Goal: Information Seeking & Learning: Check status

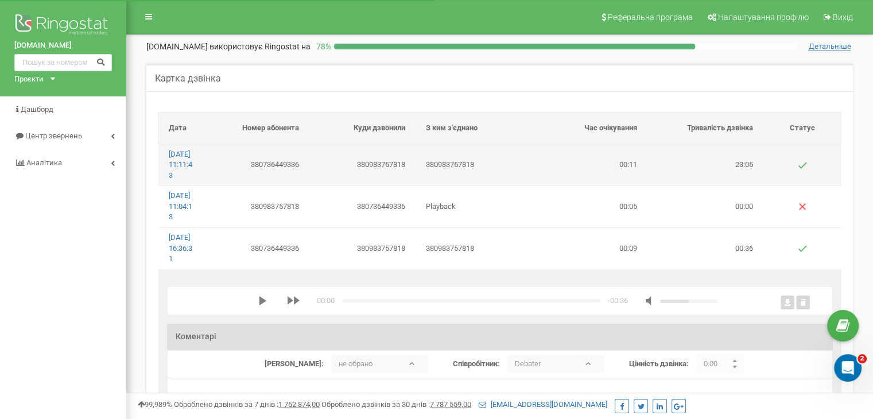
click at [502, 161] on td "380983757818" at bounding box center [474, 164] width 116 height 41
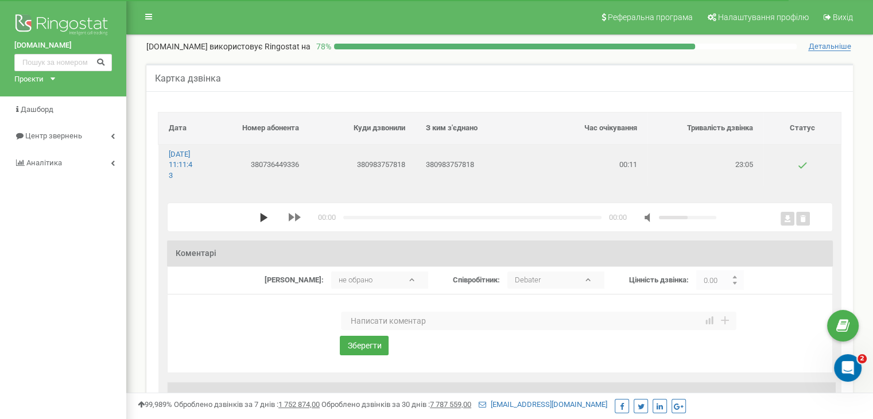
click at [260, 222] on icon "media player" at bounding box center [264, 217] width 9 height 9
click at [259, 222] on icon "media player" at bounding box center [263, 217] width 8 height 9
click at [259, 222] on polygon "media player" at bounding box center [262, 217] width 7 height 9
click at [632, 223] on div "media player" at bounding box center [673, 217] width 90 height 11
click at [660, 219] on div "media player" at bounding box center [688, 217] width 57 height 3
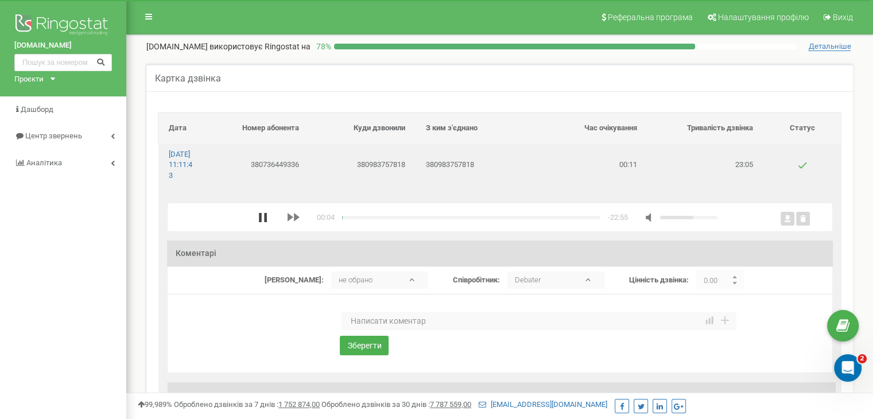
click at [258, 222] on icon "media player" at bounding box center [262, 217] width 9 height 9
click at [783, 226] on rect at bounding box center [788, 219] width 14 height 14
drag, startPoint x: 485, startPoint y: 163, endPoint x: 427, endPoint y: 175, distance: 59.1
click at [427, 175] on td "380983757818" at bounding box center [474, 164] width 116 height 41
copy td "380983757818"
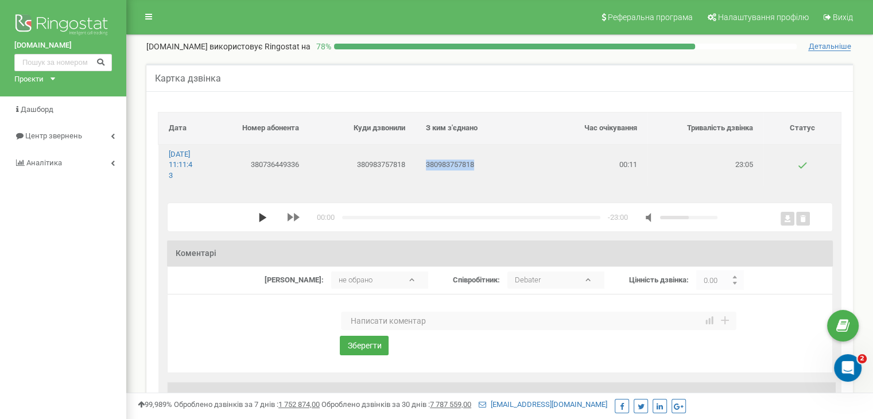
click at [258, 222] on icon "media player" at bounding box center [262, 217] width 9 height 9
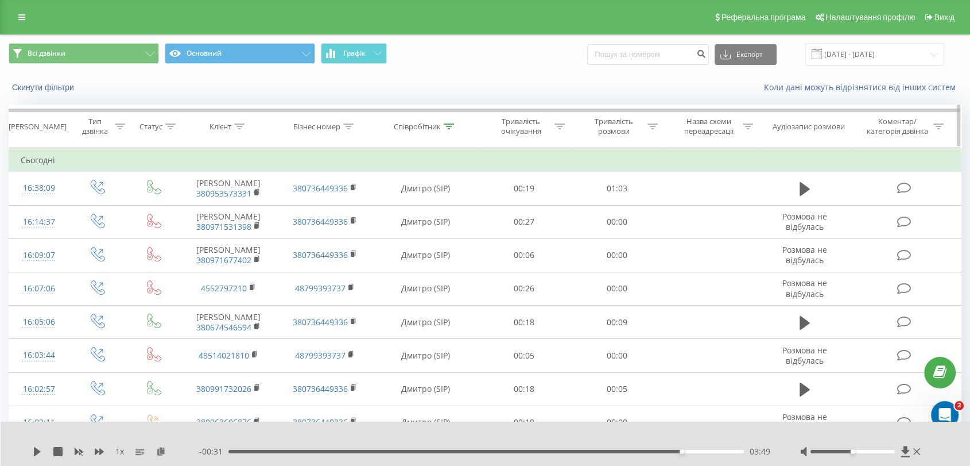
click at [449, 125] on icon at bounding box center [449, 126] width 10 height 6
click at [416, 201] on input "Дмитро" at bounding box center [425, 209] width 101 height 20
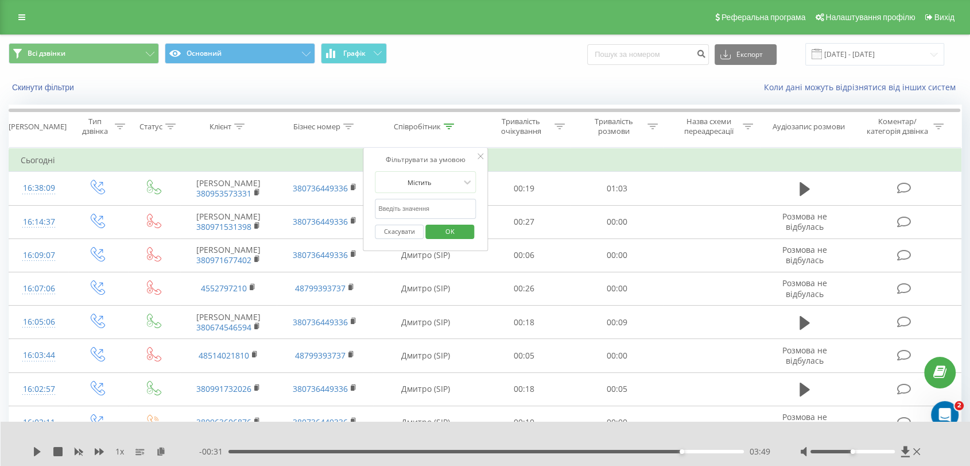
click at [438, 229] on span "OK" at bounding box center [450, 231] width 32 height 18
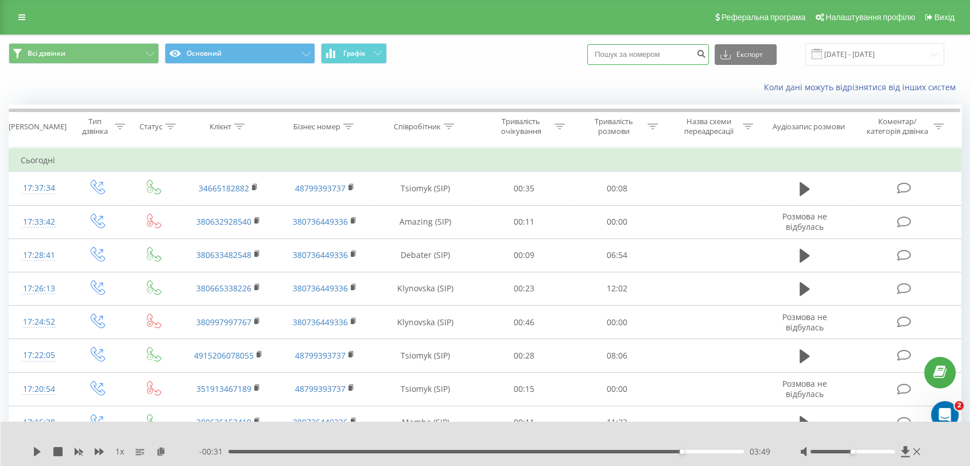
click at [655, 52] on input at bounding box center [648, 54] width 122 height 21
click at [845, 62] on input "21.07.2025 - 21.08.2025" at bounding box center [875, 54] width 139 height 22
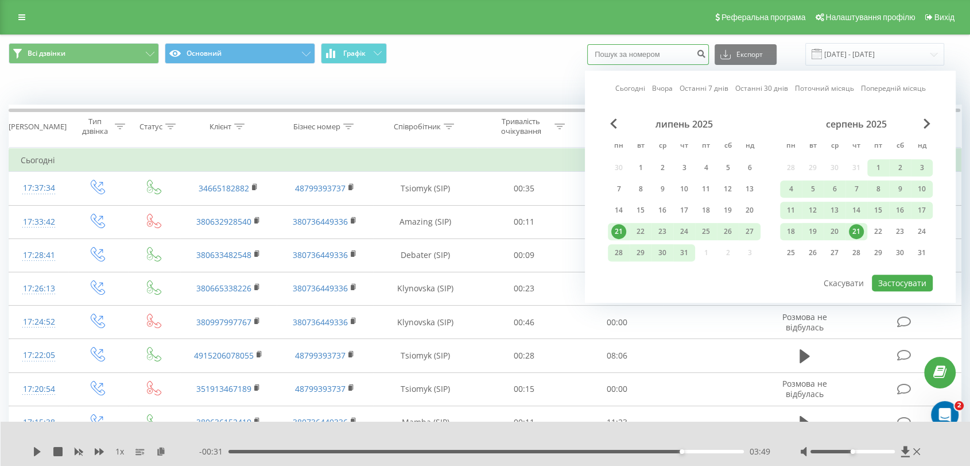
click at [651, 56] on input at bounding box center [648, 54] width 122 height 21
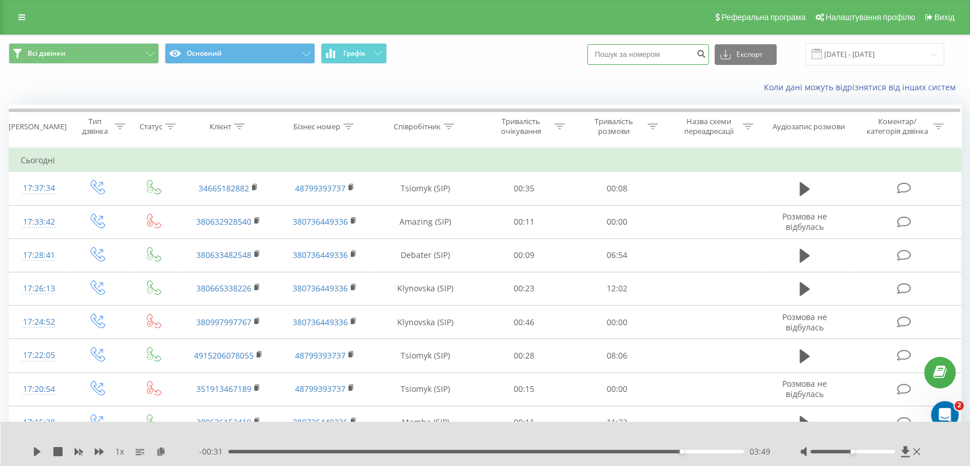
paste input "380983757818"
type input "380983757818"
click at [706, 55] on icon "submit" at bounding box center [702, 52] width 10 height 7
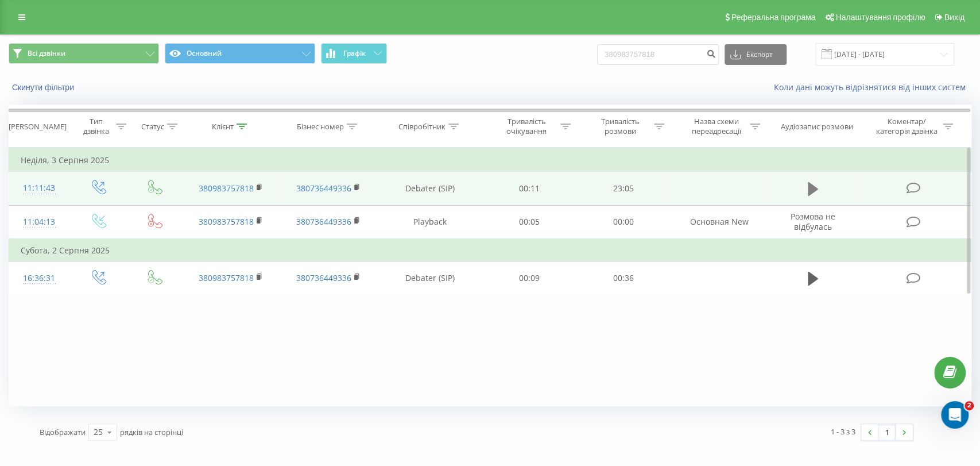
click at [815, 184] on icon at bounding box center [813, 189] width 10 height 16
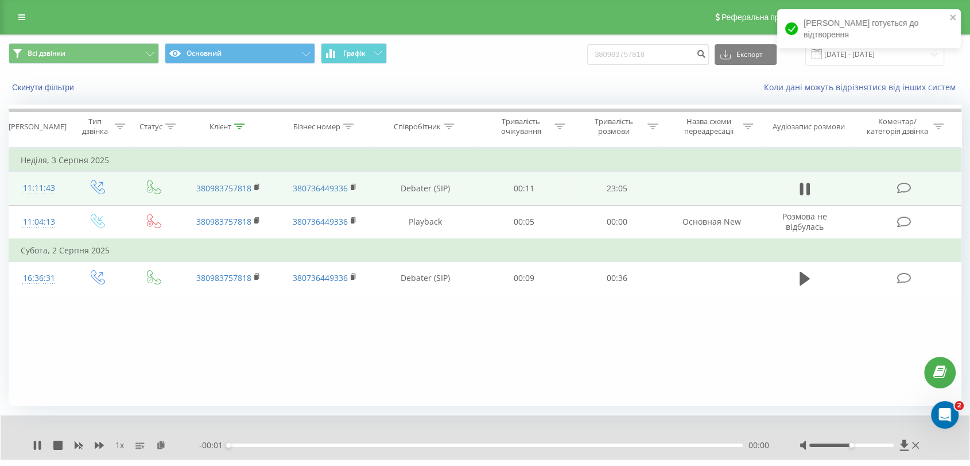
click at [122, 448] on span "1 x" at bounding box center [119, 444] width 9 height 11
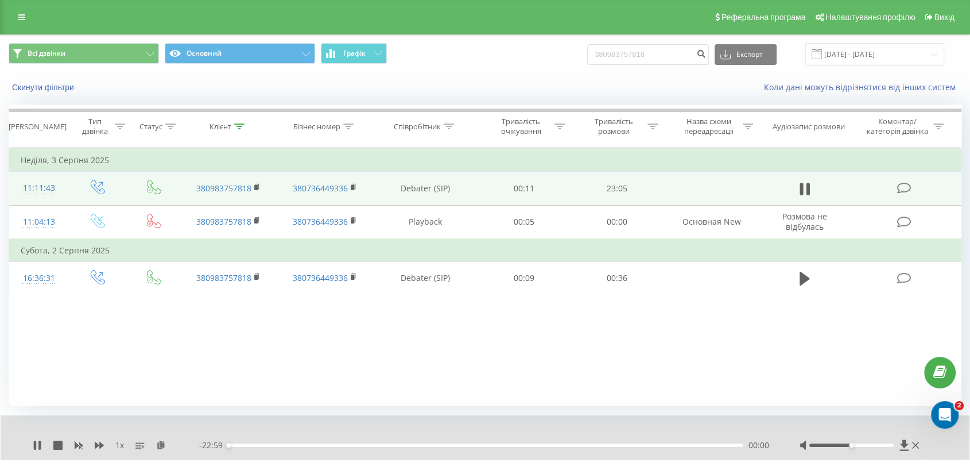
click at [118, 445] on span "1 x" at bounding box center [119, 444] width 9 height 11
click at [103, 447] on icon at bounding box center [99, 444] width 9 height 9
click at [857, 444] on div at bounding box center [852, 444] width 84 height 3
click at [864, 444] on div at bounding box center [852, 444] width 84 height 3
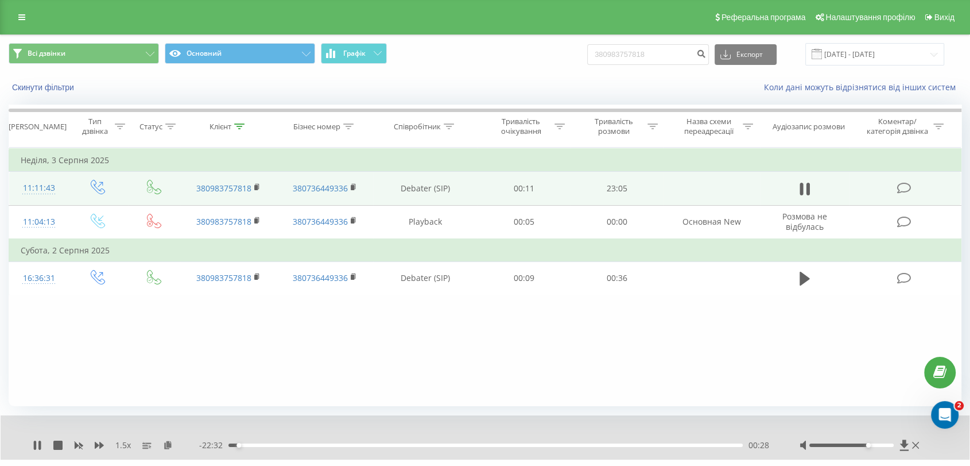
click at [867, 444] on div at bounding box center [852, 444] width 84 height 3
click at [872, 445] on div at bounding box center [852, 444] width 84 height 3
click at [877, 444] on div at bounding box center [852, 444] width 84 height 3
click at [884, 444] on div at bounding box center [852, 444] width 84 height 3
click at [886, 444] on div "Accessibility label" at bounding box center [885, 445] width 5 height 5
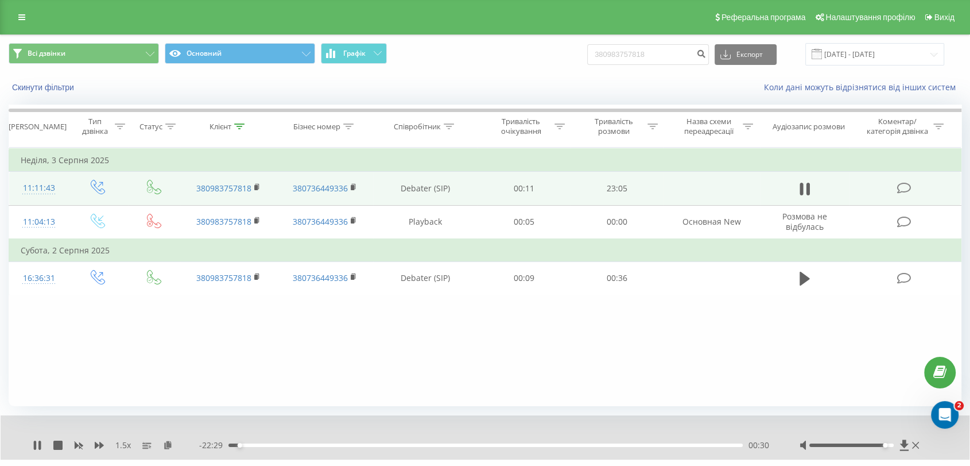
click at [892, 443] on div at bounding box center [852, 444] width 84 height 3
click at [39, 446] on icon at bounding box center [39, 444] width 2 height 9
click at [243, 331] on div "Фільтрувати за умовою Дорівнює Введіть значення Скасувати OK Фільтрувати за умо…" at bounding box center [485, 277] width 953 height 258
click at [34, 443] on icon at bounding box center [37, 444] width 7 height 9
click at [40, 441] on icon at bounding box center [39, 444] width 2 height 9
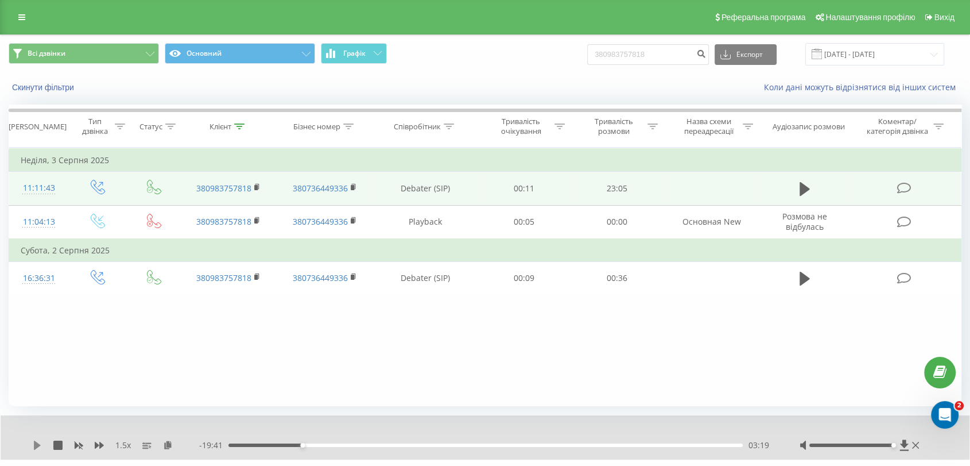
click at [39, 445] on icon at bounding box center [37, 444] width 7 height 9
click at [36, 444] on icon at bounding box center [35, 444] width 2 height 9
click at [33, 442] on icon at bounding box center [37, 444] width 9 height 9
click at [40, 443] on icon at bounding box center [39, 444] width 2 height 9
click at [40, 443] on icon at bounding box center [37, 444] width 9 height 9
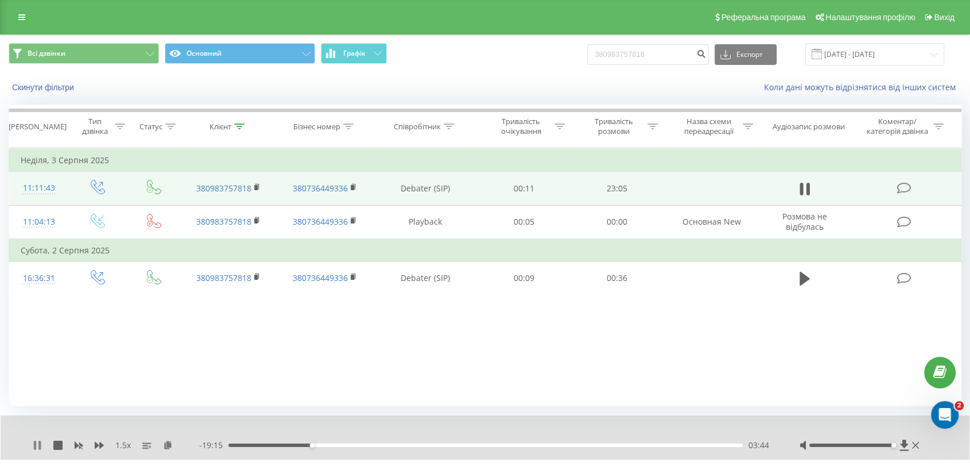
click at [36, 446] on icon at bounding box center [35, 444] width 2 height 9
click at [309, 445] on div "03:36" at bounding box center [309, 445] width 5 height 5
click at [37, 447] on icon at bounding box center [37, 444] width 7 height 9
click at [309, 444] on div "03:36" at bounding box center [486, 444] width 514 height 3
click at [301, 445] on div "03:42" at bounding box center [486, 444] width 514 height 3
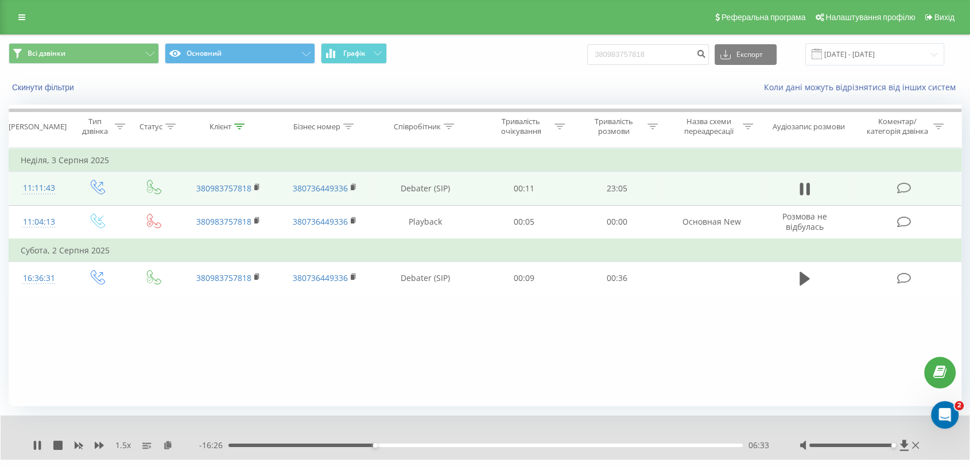
click at [196, 341] on div "Фільтрувати за умовою Дорівнює Введіть значення Скасувати OK Фільтрувати за умо…" at bounding box center [485, 277] width 953 height 258
click at [367, 444] on div "06:14" at bounding box center [486, 444] width 514 height 3
click at [37, 444] on icon at bounding box center [37, 444] width 9 height 9
click at [33, 447] on icon at bounding box center [37, 444] width 9 height 9
click at [34, 446] on icon at bounding box center [35, 444] width 2 height 9
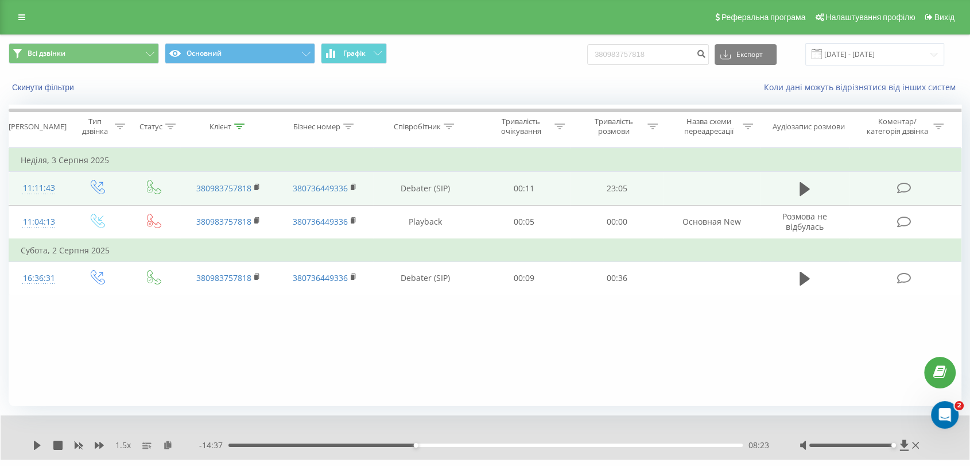
click at [403, 447] on div "- 14:37 08:23 08:23" at bounding box center [485, 444] width 572 height 11
click at [401, 443] on div "08:23" at bounding box center [486, 444] width 514 height 3
click at [30, 444] on div "1.5 x - 15:15 07:44 07:44" at bounding box center [485, 437] width 969 height 44
click at [37, 444] on icon at bounding box center [37, 444] width 7 height 9
click at [394, 444] on div "07:26" at bounding box center [486, 444] width 514 height 3
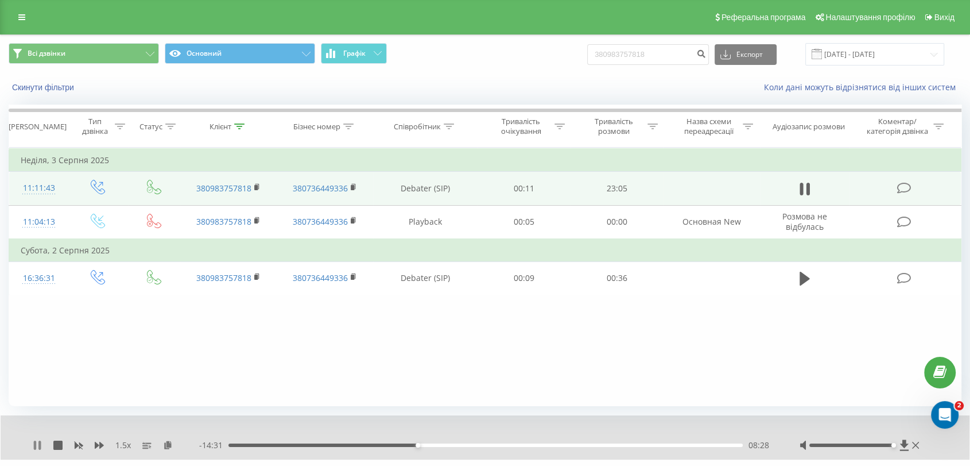
click at [40, 442] on icon at bounding box center [39, 444] width 2 height 9
click at [413, 447] on div "- 14:31 08:28 08:28" at bounding box center [485, 444] width 572 height 11
click at [887, 353] on div "Фільтрувати за умовою Дорівнює Введіть значення Скасувати OK Фільтрувати за умо…" at bounding box center [485, 277] width 953 height 258
click at [33, 444] on icon at bounding box center [37, 444] width 9 height 9
click at [37, 440] on icon at bounding box center [37, 444] width 9 height 9
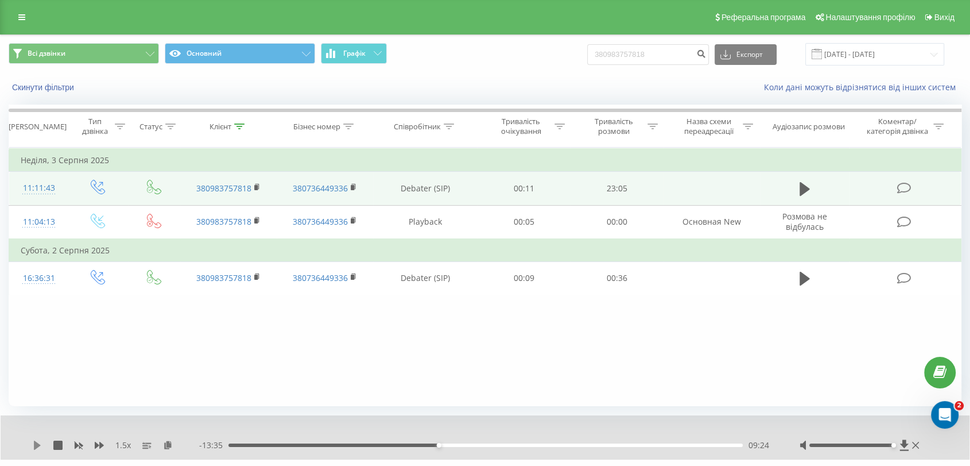
click at [34, 442] on icon at bounding box center [37, 444] width 7 height 9
click at [36, 443] on icon at bounding box center [35, 444] width 2 height 9
click at [36, 444] on icon at bounding box center [37, 444] width 7 height 9
click at [188, 334] on div "Фільтрувати за умовою Дорівнює Введіть значення Скасувати OK Фільтрувати за умо…" at bounding box center [485, 277] width 953 height 258
click at [443, 446] on div "10:02" at bounding box center [486, 444] width 514 height 3
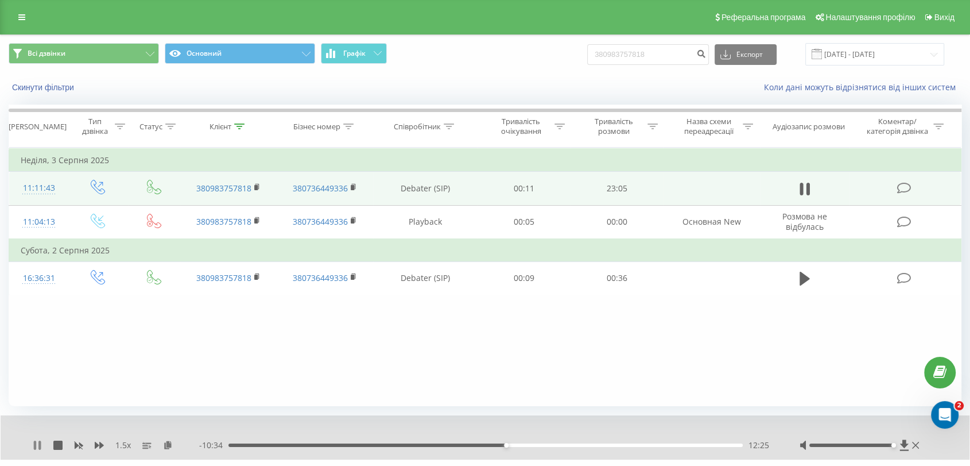
click at [40, 442] on icon at bounding box center [39, 444] width 2 height 9
click at [37, 442] on icon at bounding box center [37, 444] width 7 height 9
drag, startPoint x: 386, startPoint y: 405, endPoint x: 303, endPoint y: 388, distance: 84.6
click at [303, 388] on div "Фільтрувати за умовою Дорівнює Введіть значення Скасувати OK Фільтрувати за умо…" at bounding box center [485, 277] width 953 height 258
drag, startPoint x: 309, startPoint y: 351, endPoint x: 248, endPoint y: 382, distance: 68.6
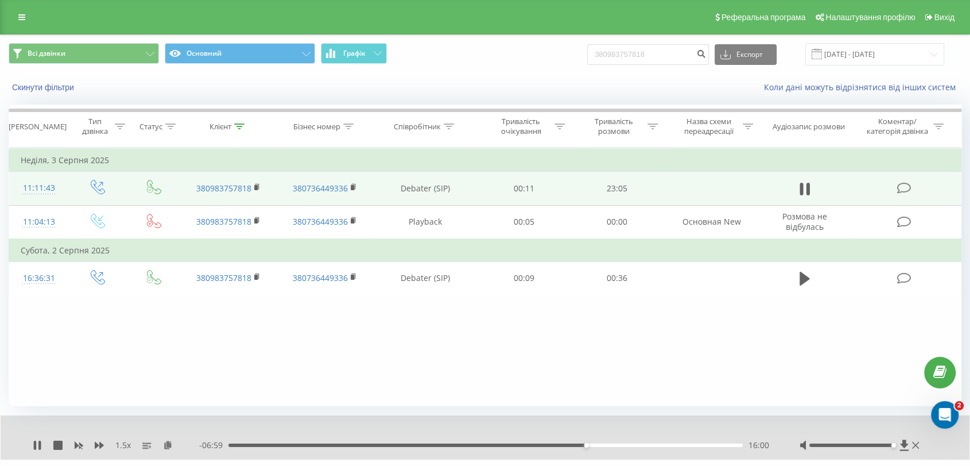
click at [248, 382] on div "Фільтрувати за умовою Дорівнює Введіть значення Скасувати OK Фільтрувати за умо…" at bounding box center [485, 277] width 953 height 258
click at [37, 447] on icon at bounding box center [37, 444] width 9 height 9
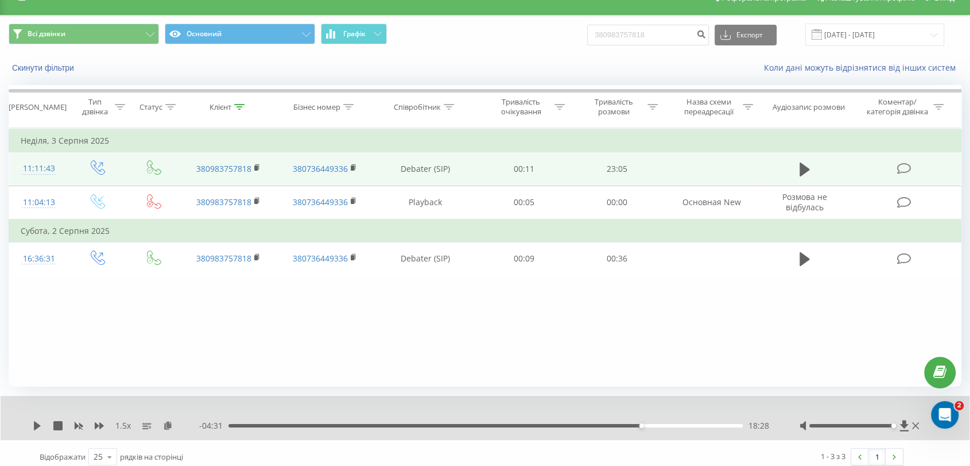
scroll to position [28, 0]
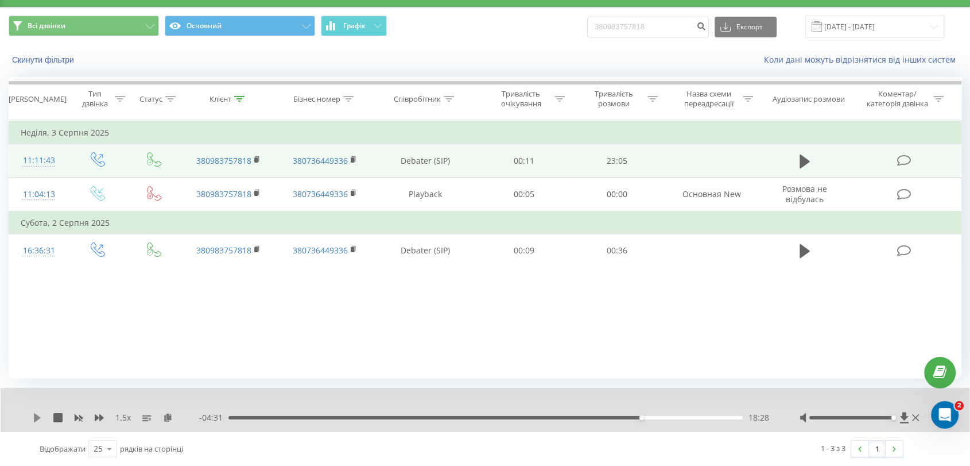
click at [33, 415] on icon at bounding box center [37, 417] width 9 height 9
click at [40, 415] on icon at bounding box center [39, 417] width 2 height 9
click at [41, 413] on icon at bounding box center [37, 417] width 9 height 9
click at [654, 416] on div "19:35" at bounding box center [486, 417] width 514 height 3
click at [35, 417] on icon at bounding box center [35, 417] width 2 height 9
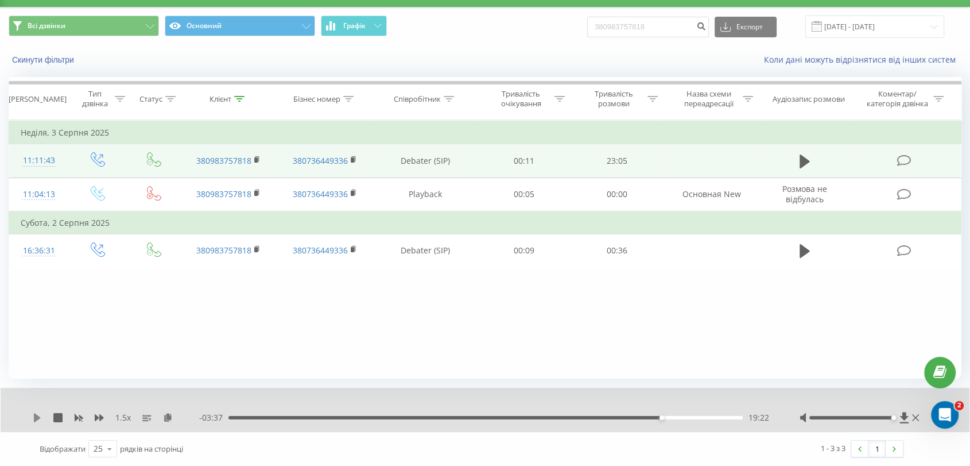
click at [33, 415] on icon at bounding box center [37, 417] width 9 height 9
click at [726, 416] on div "21:50" at bounding box center [486, 417] width 514 height 3
click at [644, 28] on input "380983757818" at bounding box center [648, 27] width 122 height 21
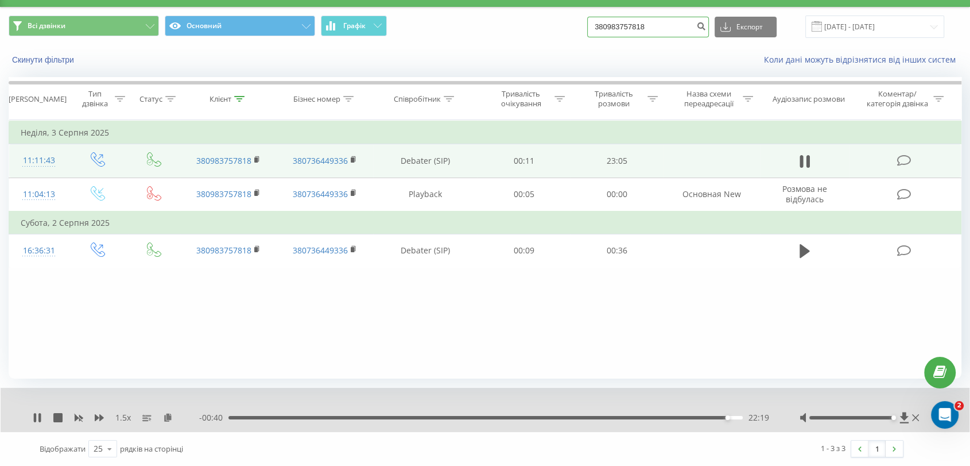
paste input "78900622"
type input "380978900622"
click at [706, 28] on icon "submit" at bounding box center [702, 24] width 10 height 7
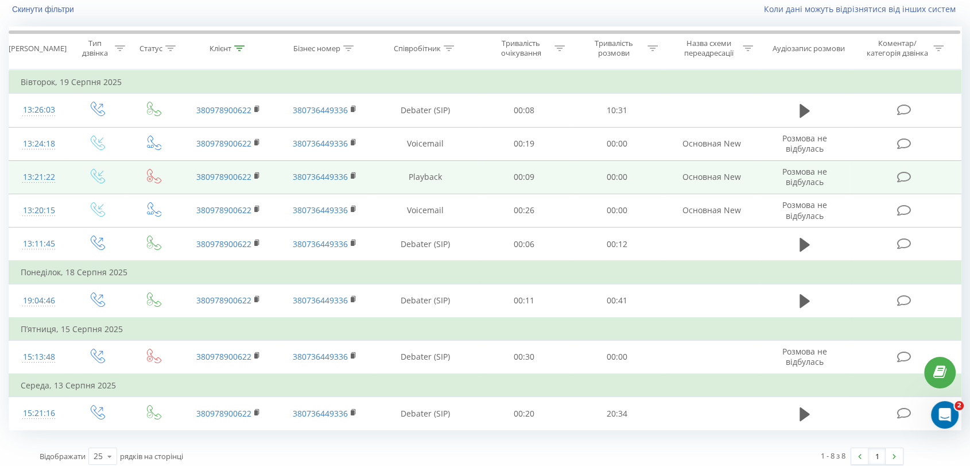
scroll to position [84, 0]
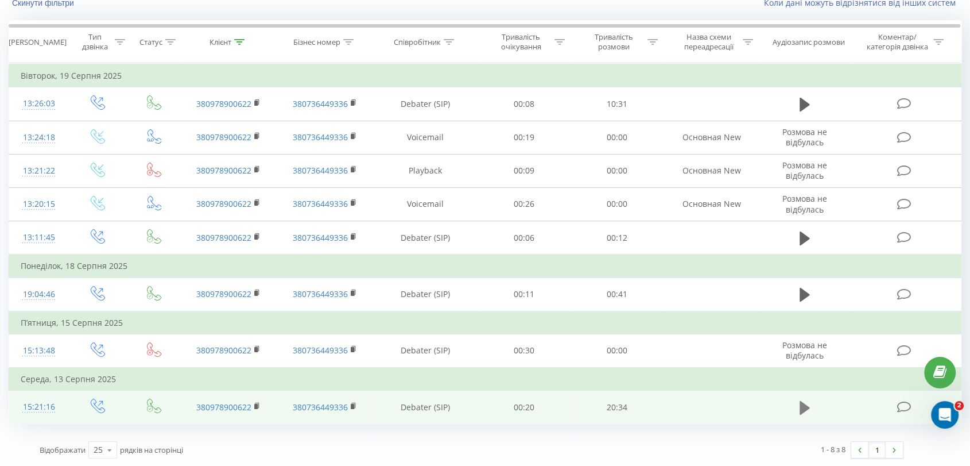
click at [804, 402] on icon at bounding box center [805, 408] width 10 height 14
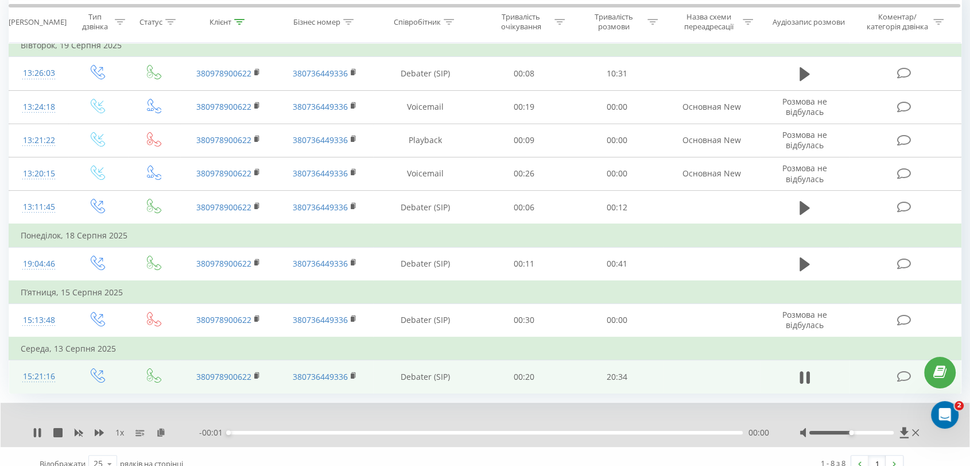
scroll to position [129, 0]
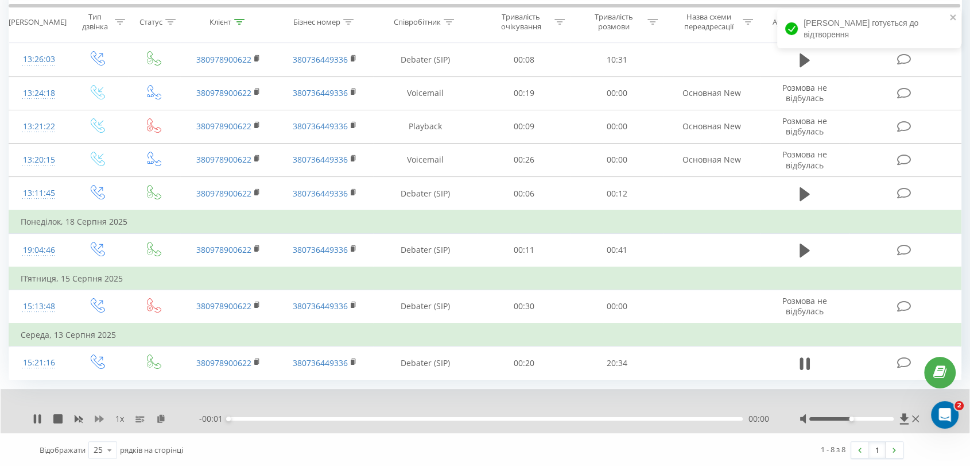
click at [97, 420] on icon at bounding box center [99, 418] width 9 height 9
click at [98, 419] on icon at bounding box center [99, 418] width 9 height 9
click at [287, 417] on div "02:19" at bounding box center [486, 418] width 514 height 3
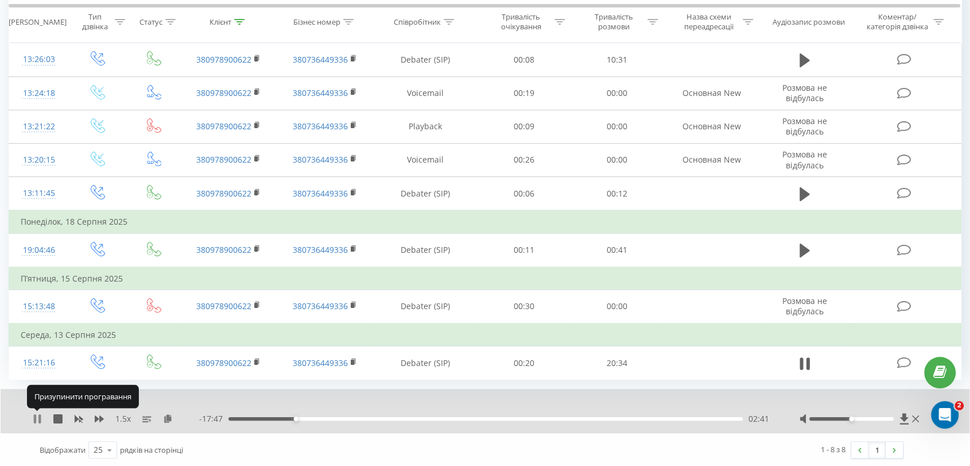
click at [34, 415] on icon at bounding box center [35, 418] width 2 height 9
click at [33, 414] on icon at bounding box center [37, 418] width 9 height 9
click at [41, 414] on icon at bounding box center [37, 418] width 9 height 9
click at [41, 418] on icon at bounding box center [37, 418] width 9 height 9
click at [38, 414] on icon at bounding box center [39, 418] width 2 height 9
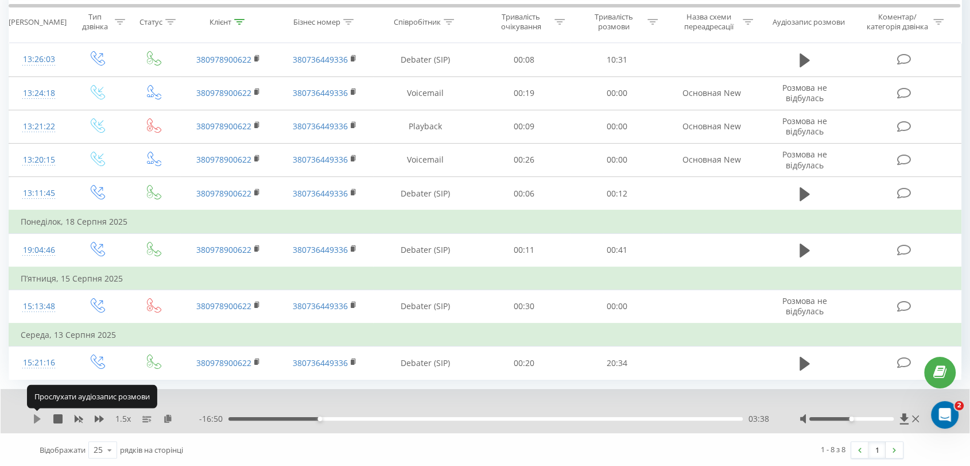
click at [37, 418] on icon at bounding box center [37, 418] width 7 height 9
click at [37, 416] on icon at bounding box center [37, 418] width 9 height 9
click at [37, 416] on icon at bounding box center [37, 418] width 7 height 9
click at [36, 414] on icon at bounding box center [35, 418] width 2 height 9
click at [37, 414] on icon at bounding box center [37, 418] width 9 height 9
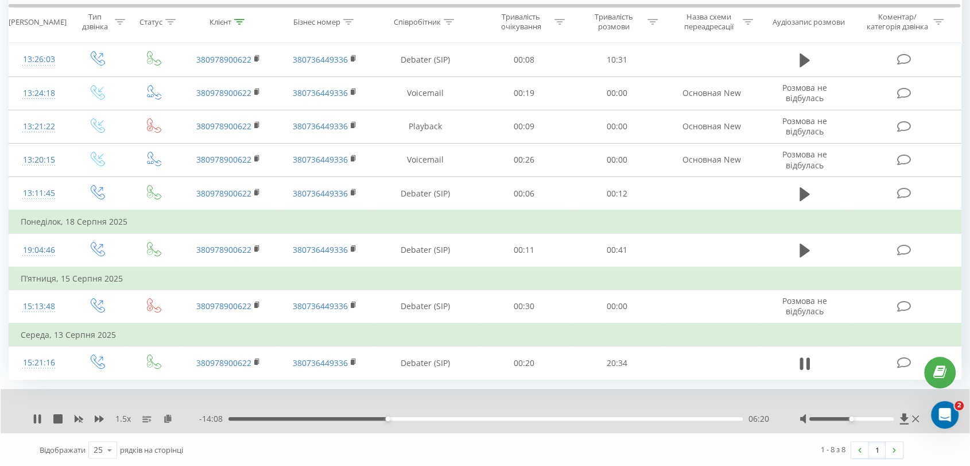
click at [37, 414] on icon at bounding box center [37, 418] width 9 height 9
click at [34, 414] on icon at bounding box center [37, 418] width 9 height 9
click at [34, 414] on icon at bounding box center [37, 418] width 7 height 9
click at [38, 417] on icon at bounding box center [37, 418] width 9 height 9
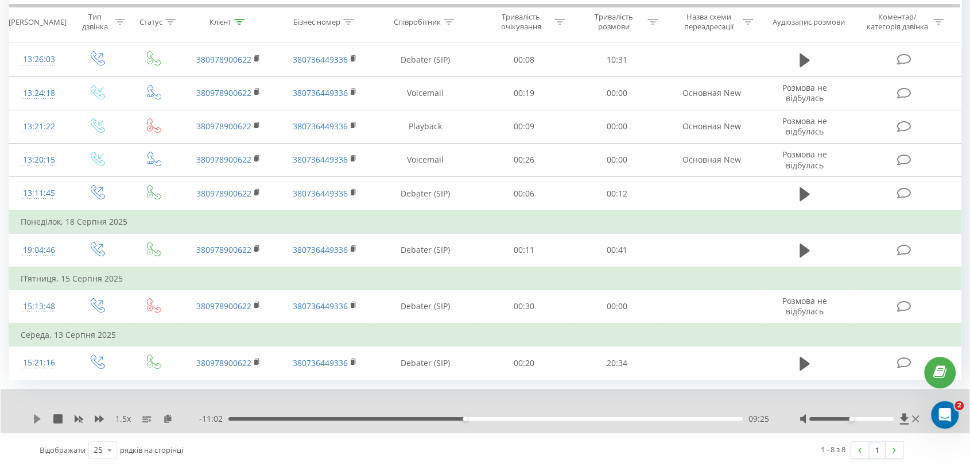
click at [37, 419] on icon at bounding box center [37, 418] width 9 height 9
click at [42, 419] on div "1.5 x" at bounding box center [116, 418] width 167 height 11
click at [37, 417] on icon at bounding box center [37, 418] width 9 height 9
click at [29, 413] on div "1.5 x - 10:37 09:51 09:51" at bounding box center [485, 411] width 969 height 44
click at [34, 415] on icon at bounding box center [37, 418] width 7 height 9
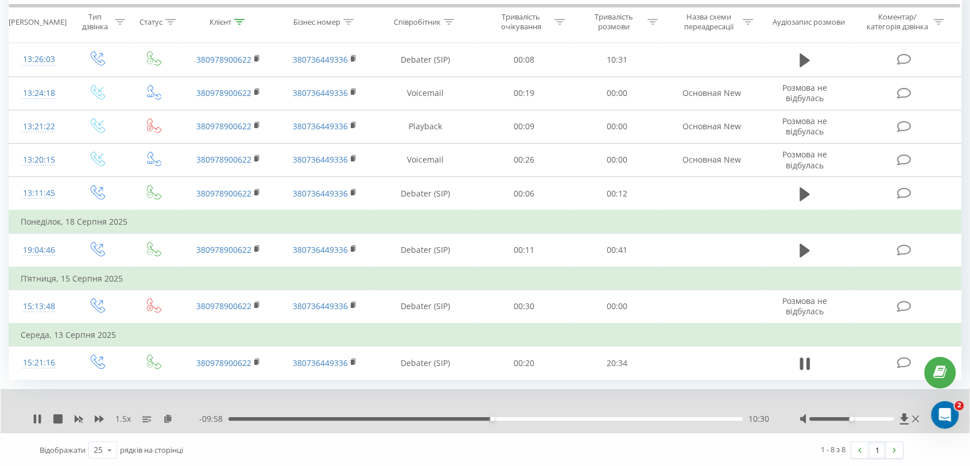
click at [559, 443] on div "1 - 8 з 8 1" at bounding box center [692, 449] width 440 height 33
click at [37, 414] on icon at bounding box center [37, 418] width 9 height 9
click at [36, 414] on icon at bounding box center [37, 418] width 7 height 9
click at [32, 413] on div "1.5 x - 07:53 12:35 12:35" at bounding box center [485, 411] width 969 height 44
click at [37, 417] on icon at bounding box center [37, 418] width 9 height 9
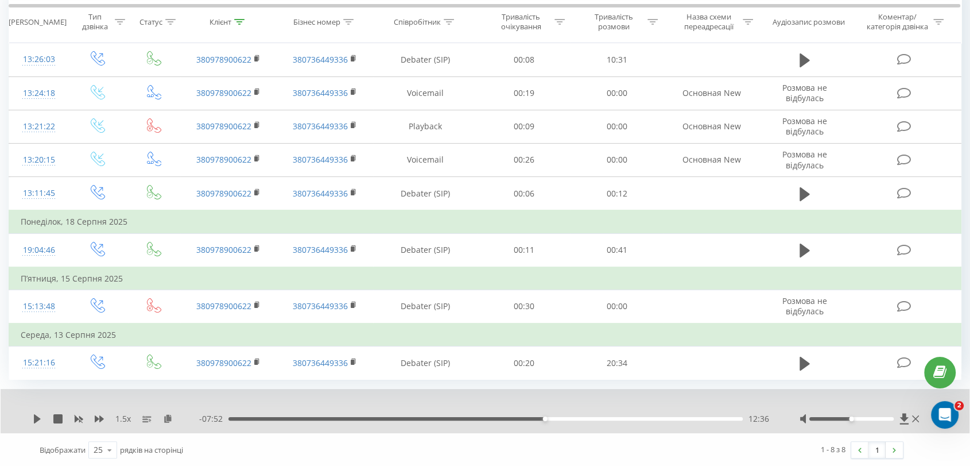
drag, startPoint x: 380, startPoint y: 454, endPoint x: 388, endPoint y: 454, distance: 8.1
click at [381, 454] on div "Відображати 25 10 25 50 100 рядків на сторінці" at bounding box center [252, 449] width 440 height 33
click at [40, 418] on icon at bounding box center [37, 418] width 9 height 9
click at [40, 418] on icon at bounding box center [39, 418] width 2 height 9
click at [40, 415] on icon at bounding box center [37, 418] width 9 height 9
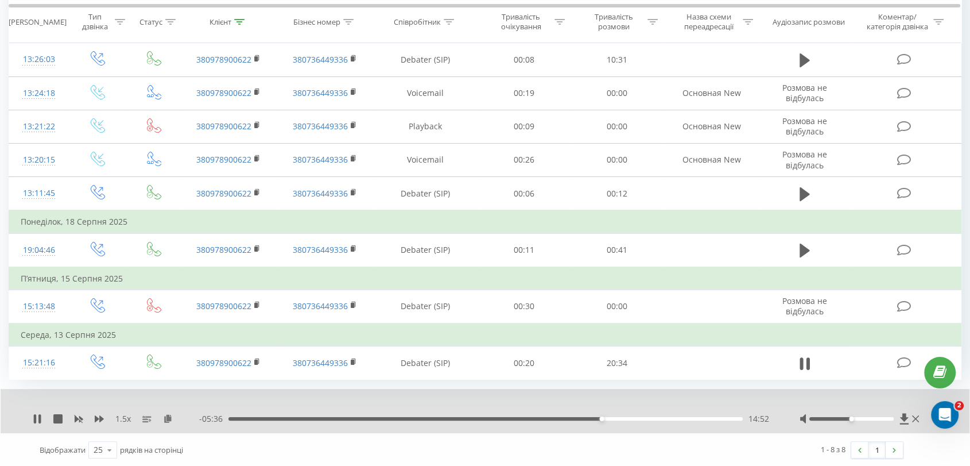
click at [611, 417] on div "14:52" at bounding box center [486, 418] width 514 height 3
click at [623, 417] on div "15:43" at bounding box center [486, 418] width 514 height 3
click at [634, 417] on div "15:46" at bounding box center [486, 418] width 514 height 3
click at [647, 417] on div "16:40" at bounding box center [486, 418] width 514 height 3
click at [691, 417] on div "17:48" at bounding box center [486, 418] width 514 height 3
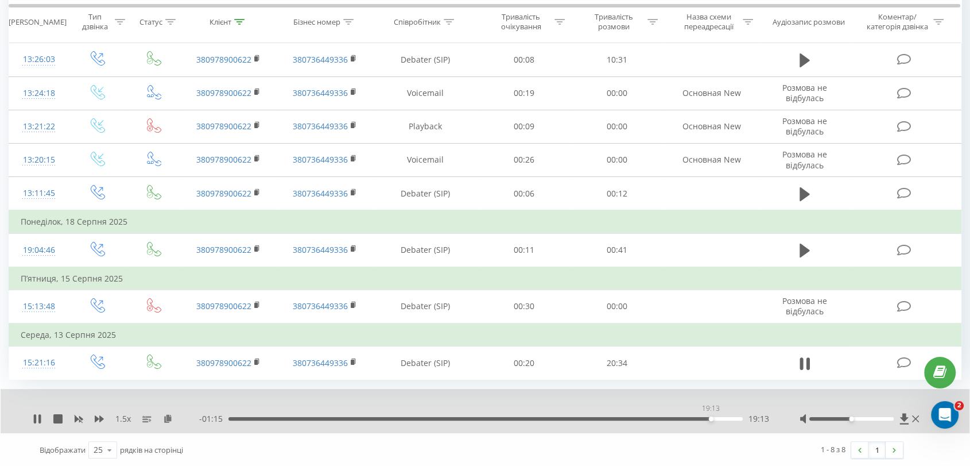
click at [711, 417] on div "19:13" at bounding box center [486, 418] width 514 height 3
click at [34, 414] on icon at bounding box center [37, 418] width 9 height 9
